Goal: Information Seeking & Learning: Learn about a topic

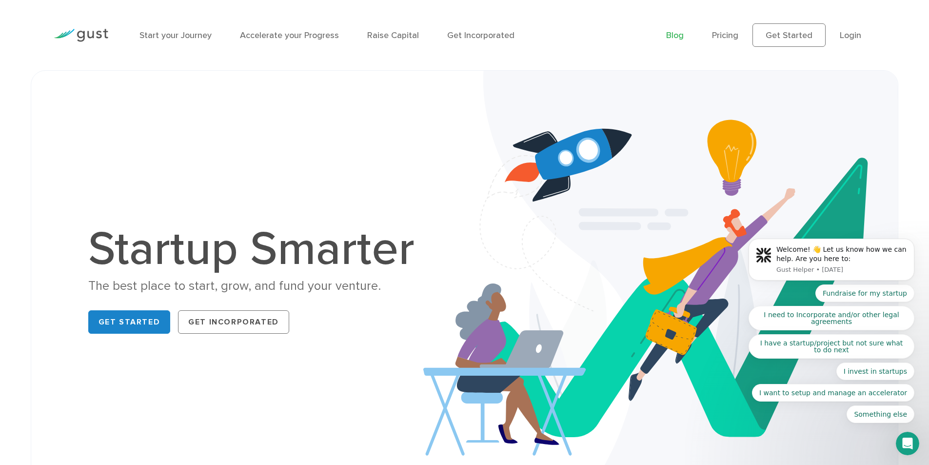
click at [673, 39] on link "Blog" at bounding box center [675, 35] width 18 height 10
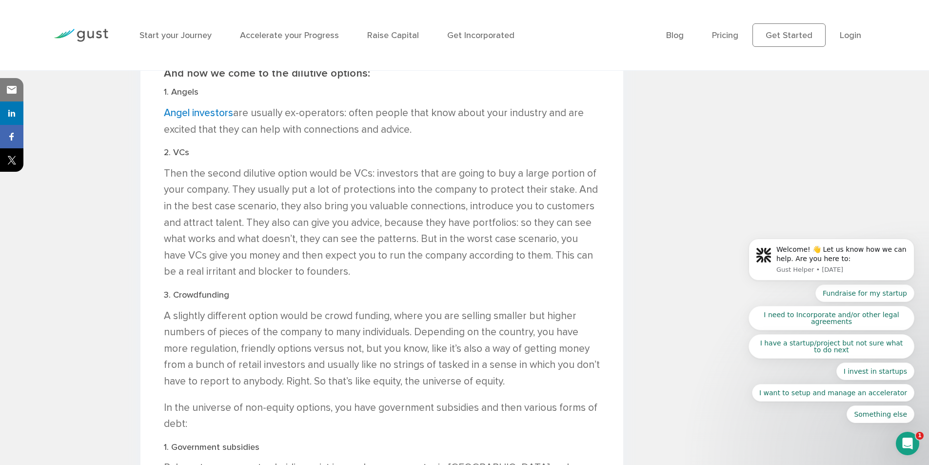
scroll to position [1268, 0]
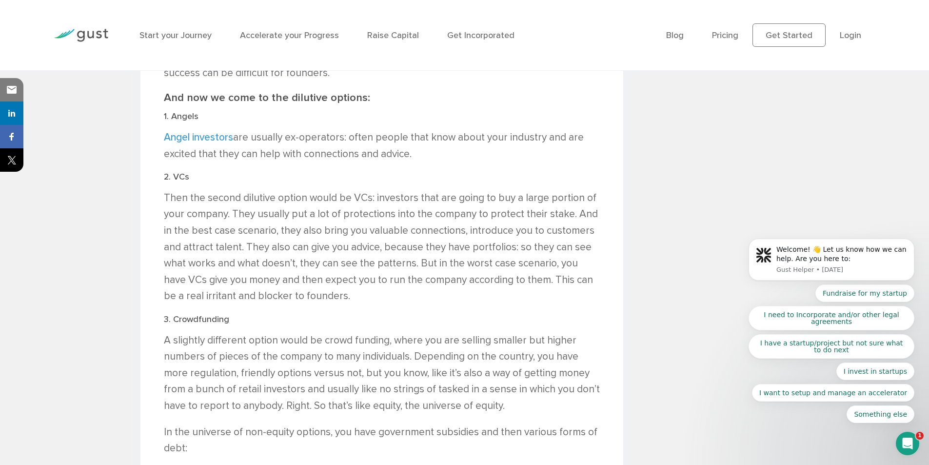
click at [203, 137] on link "Angel investors" at bounding box center [198, 137] width 69 height 12
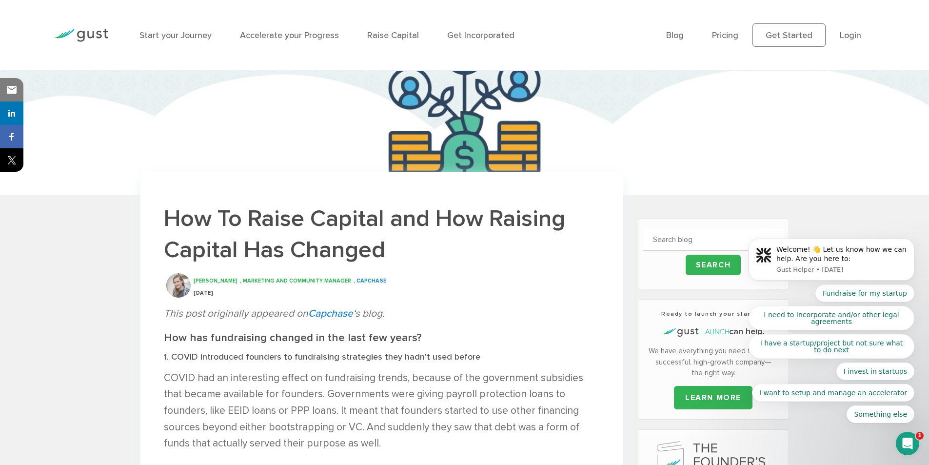
scroll to position [0, 0]
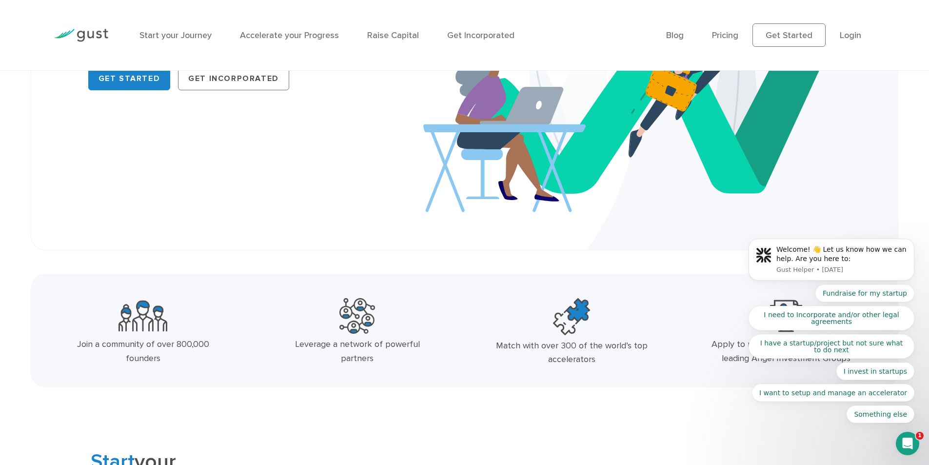
scroll to position [146, 0]
